Goal: Navigation & Orientation: Find specific page/section

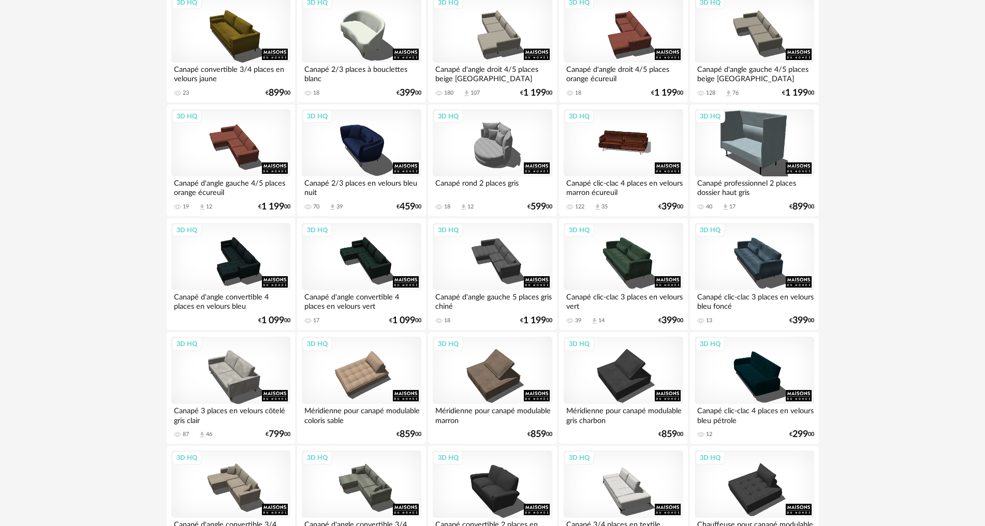
scroll to position [1480, 0]
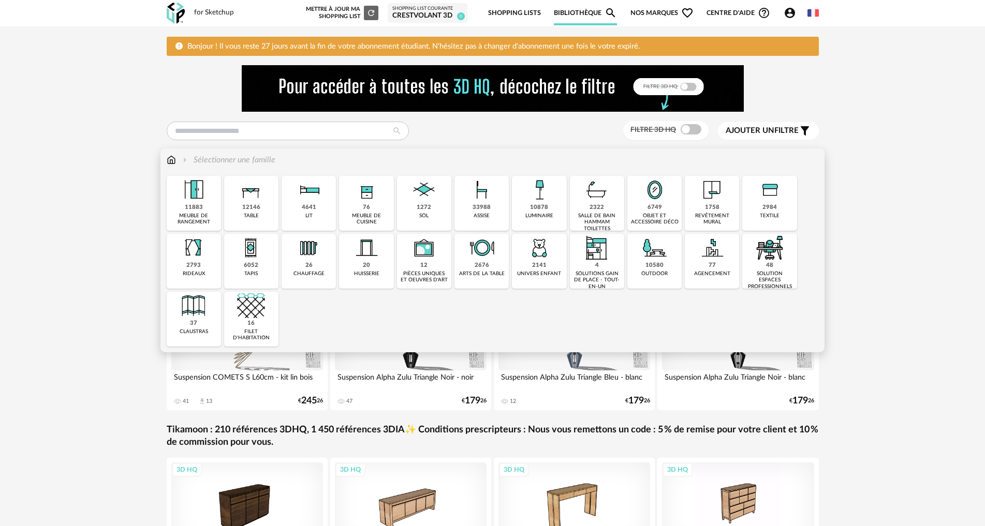
click at [696, 221] on div "revêtement mural" at bounding box center [712, 219] width 48 height 13
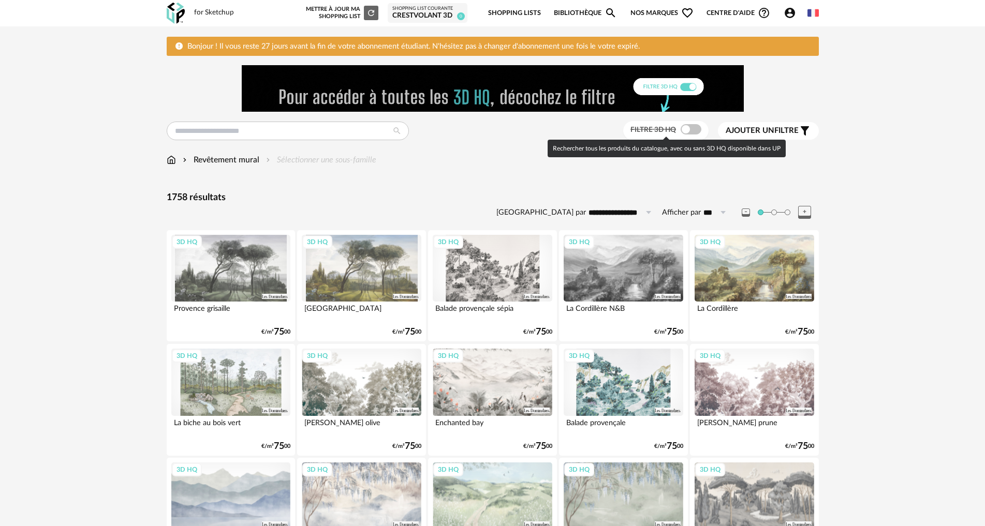
click at [681, 129] on span at bounding box center [690, 129] width 21 height 10
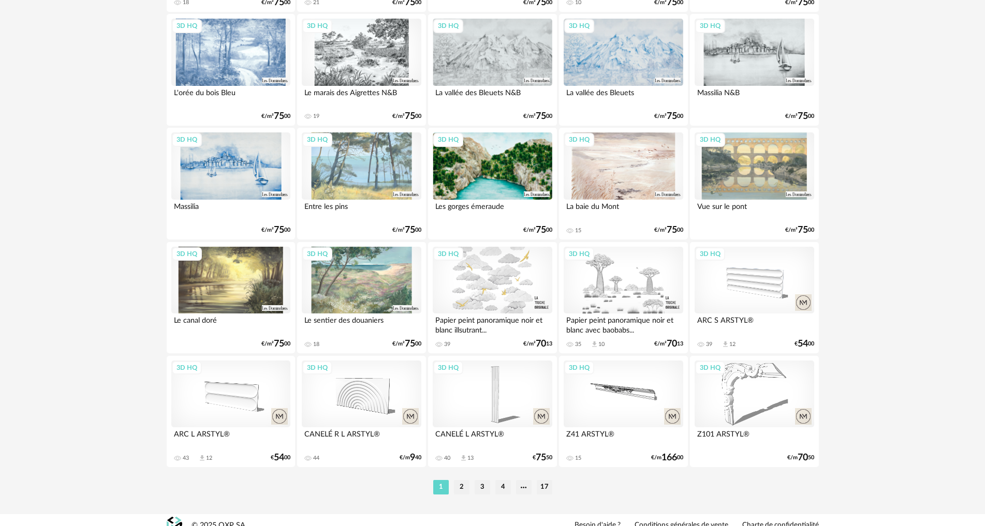
scroll to position [2049, 0]
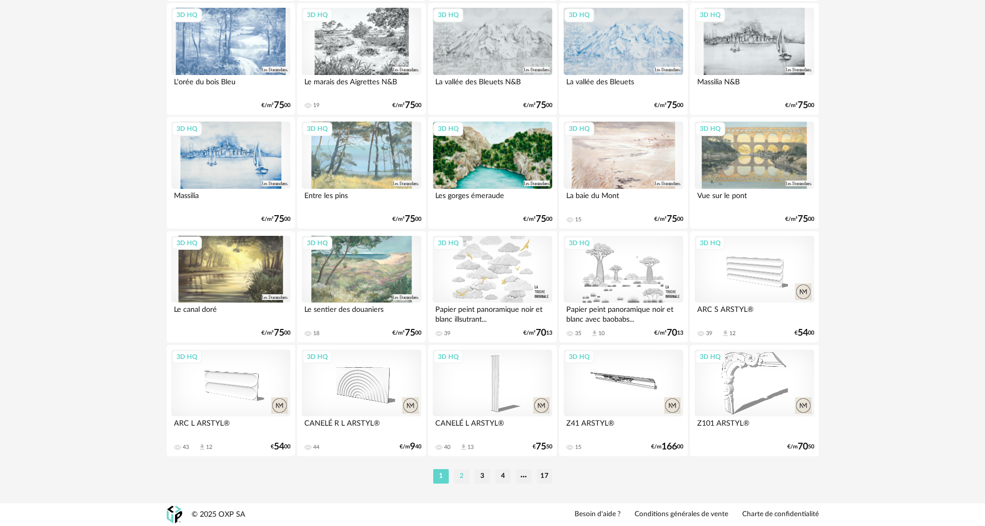
click at [465, 477] on li "2" at bounding box center [462, 476] width 16 height 14
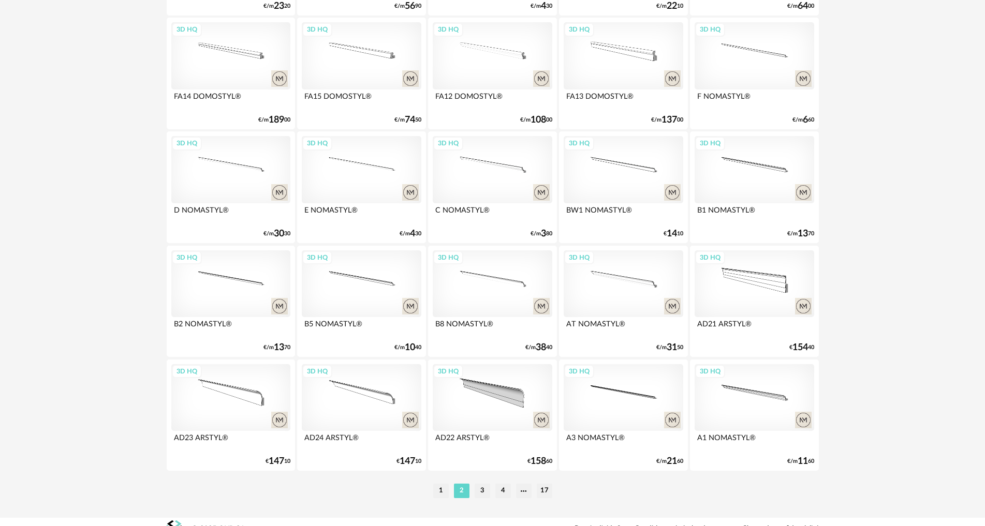
scroll to position [2049, 0]
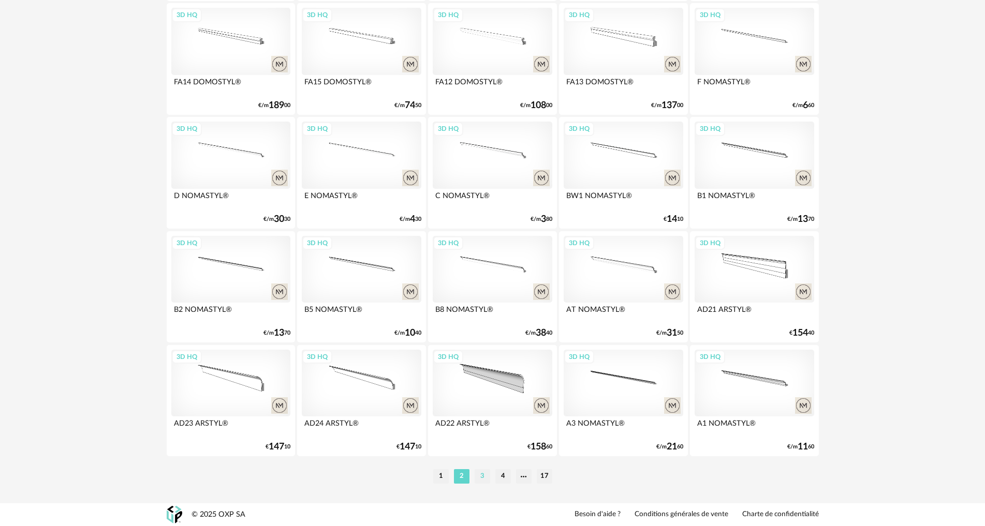
click at [485, 476] on li "3" at bounding box center [482, 476] width 16 height 14
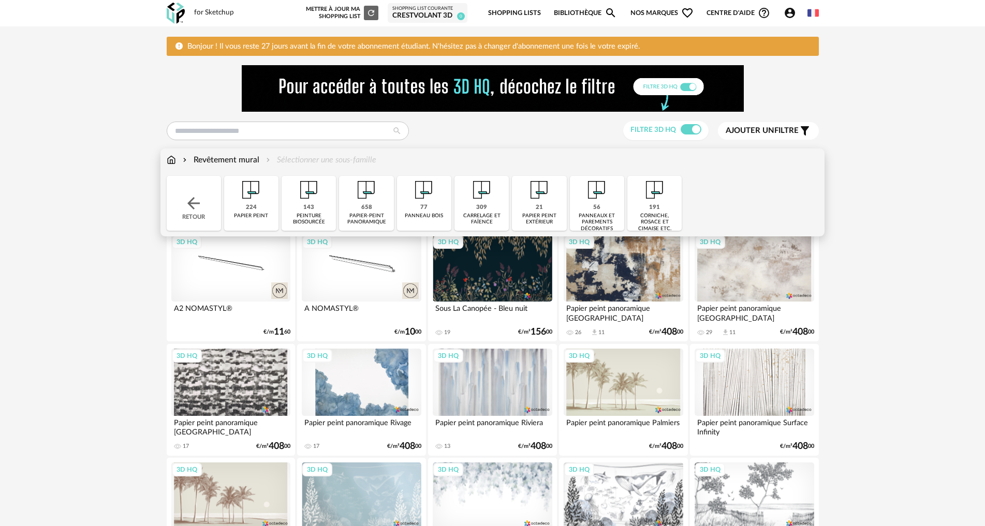
click at [250, 188] on img at bounding box center [251, 190] width 28 height 28
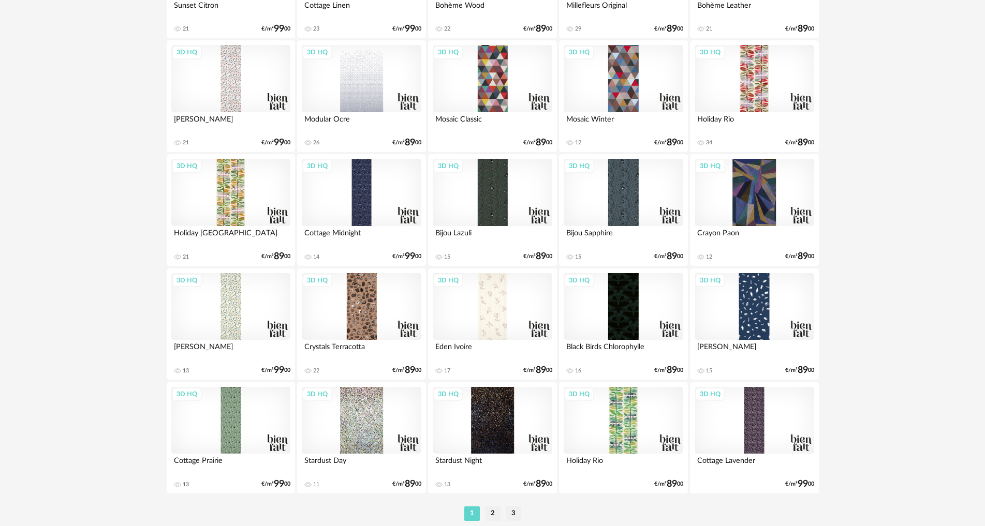
scroll to position [2049, 0]
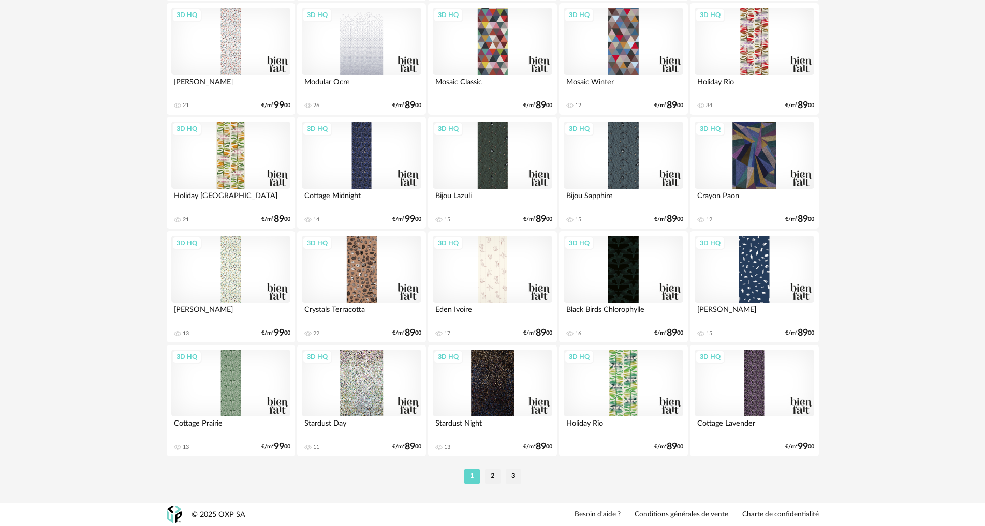
click at [496, 468] on div "1 2 3" at bounding box center [493, 476] width 652 height 17
click at [494, 474] on li "2" at bounding box center [493, 476] width 16 height 14
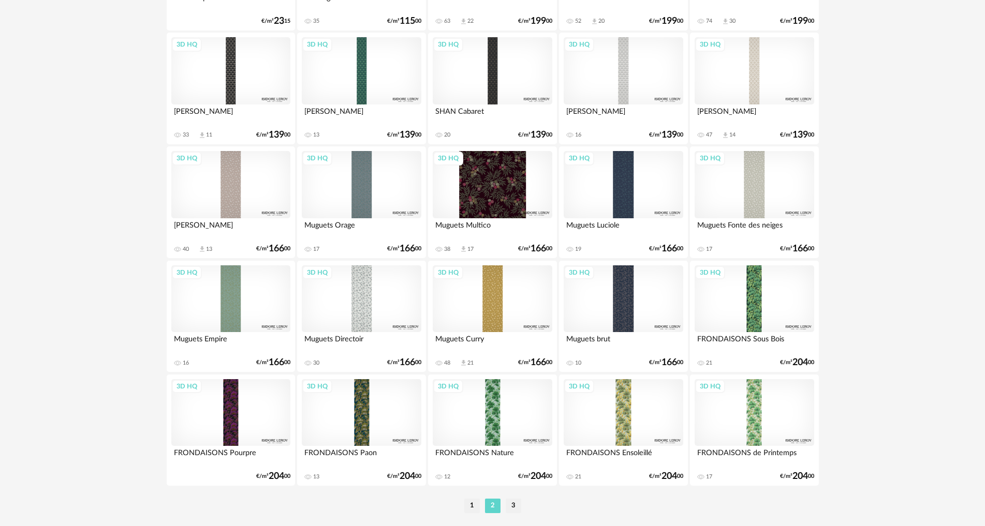
scroll to position [2049, 0]
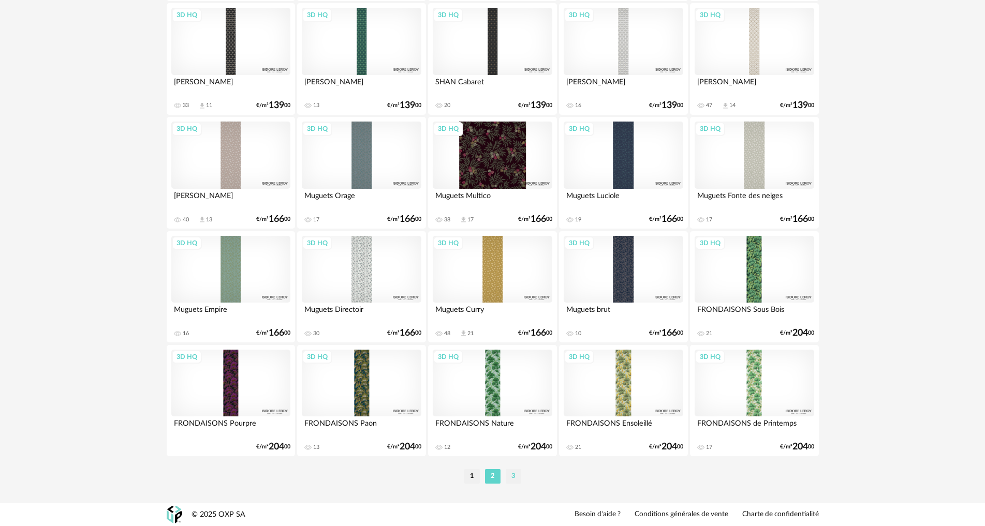
click at [514, 476] on li "3" at bounding box center [513, 476] width 16 height 14
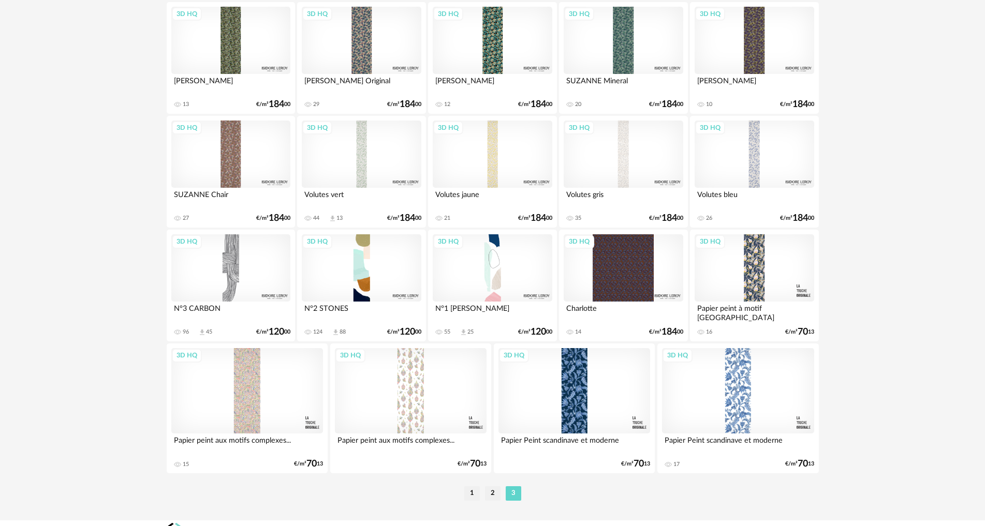
scroll to position [360, 0]
